Goal: Information Seeking & Learning: Find specific page/section

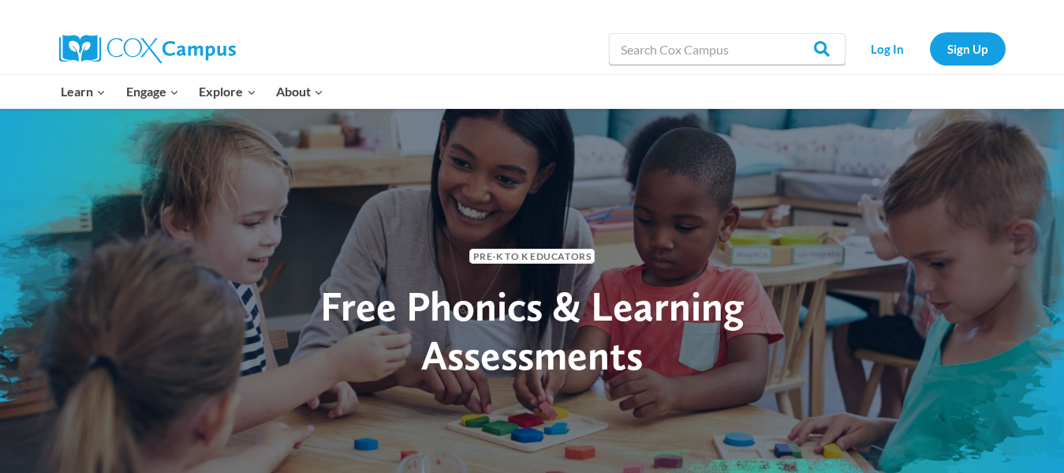
click at [376, 247] on div "Pre-K to K Educators" at bounding box center [532, 253] width 639 height 25
click at [700, 40] on input "Search in [URL][DOMAIN_NAME]" at bounding box center [727, 49] width 237 height 32
type input "sound cue cards"
click at [784, 33] on input "Search" at bounding box center [815, 49] width 62 height 32
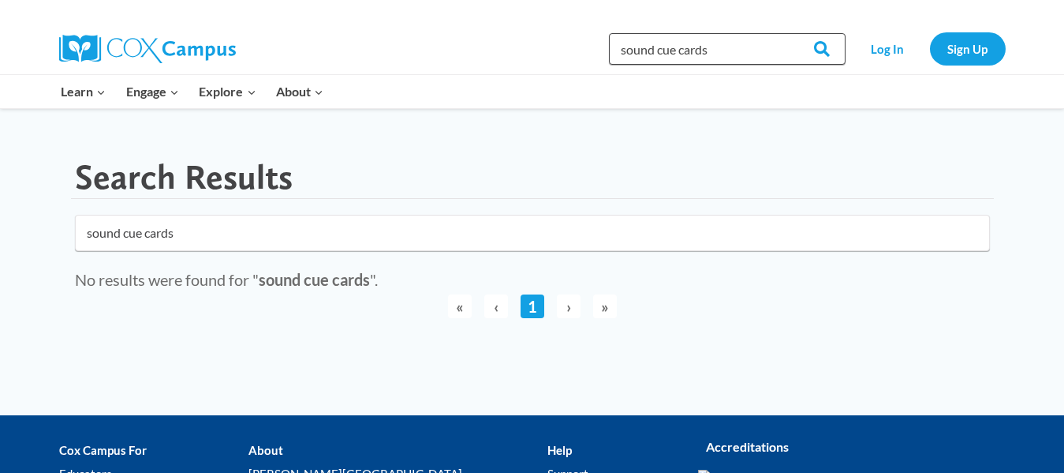
click at [713, 53] on input "sound cue cards" at bounding box center [727, 49] width 237 height 32
type input "phonems"
click at [784, 33] on input "Search" at bounding box center [815, 49] width 62 height 32
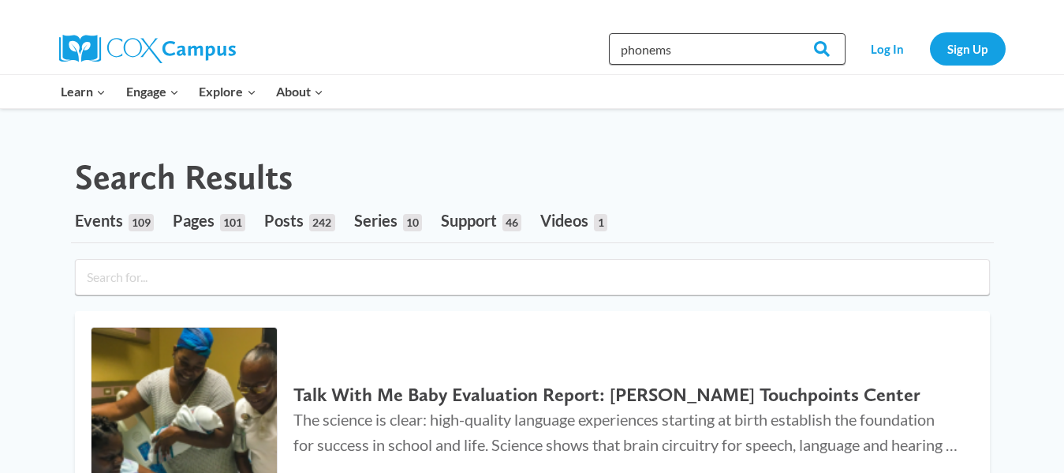
click at [716, 53] on input "phonems" at bounding box center [727, 49] width 237 height 32
type input "phoneme cards"
click at [784, 33] on input "Search" at bounding box center [815, 49] width 62 height 32
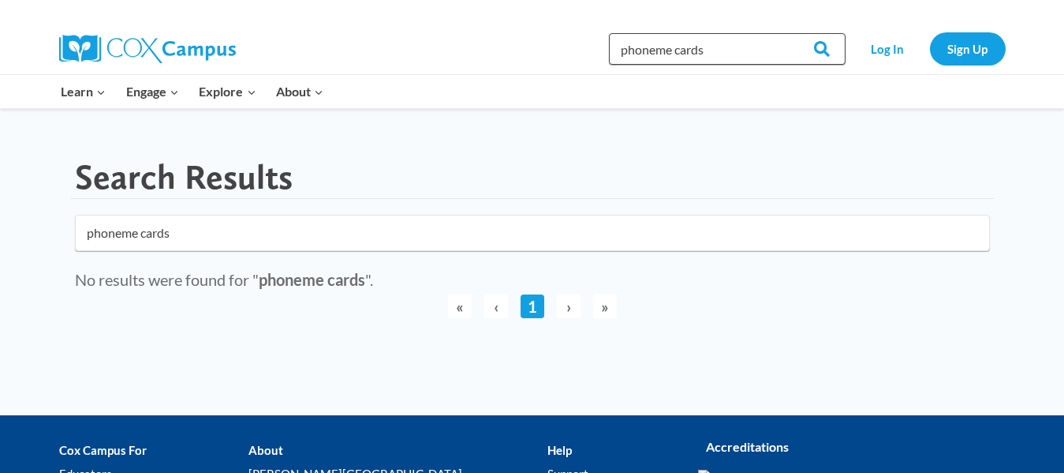
click at [716, 55] on input "phoneme cards" at bounding box center [727, 49] width 237 height 32
type input "phoneme c"
click at [888, 60] on link "Log In" at bounding box center [888, 48] width 69 height 32
